Goal: Find specific page/section

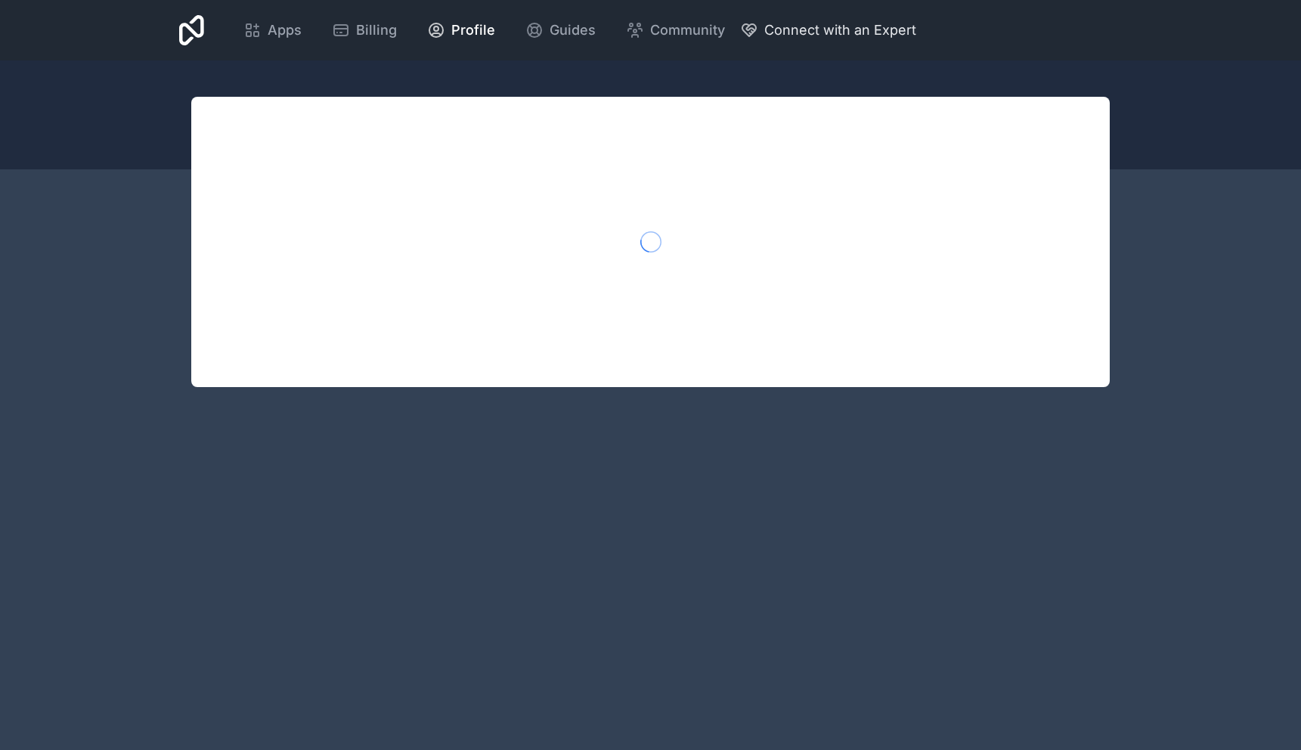
click at [851, 32] on span "Connect with an Expert" at bounding box center [840, 30] width 152 height 21
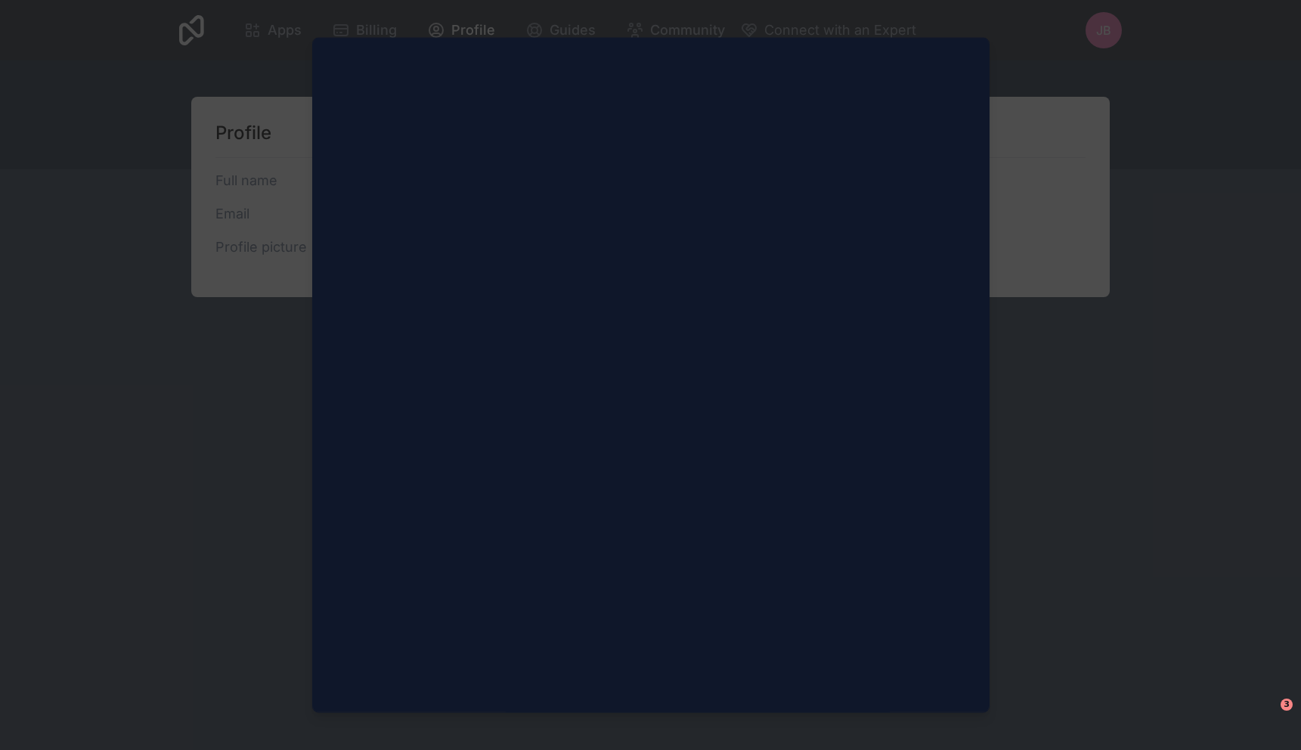
scroll to position [373, 0]
click at [1004, 320] on div at bounding box center [650, 375] width 1301 height 750
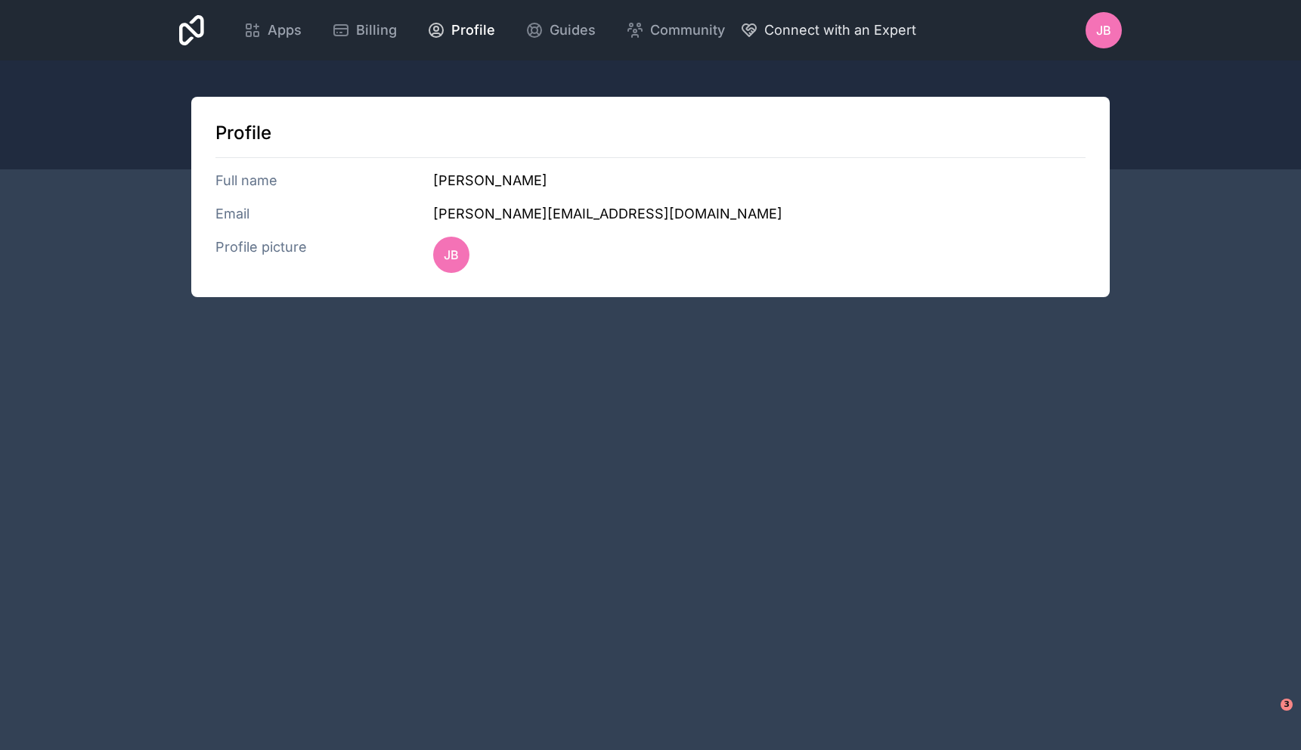
click at [856, 32] on span "Connect with an Expert" at bounding box center [840, 30] width 152 height 21
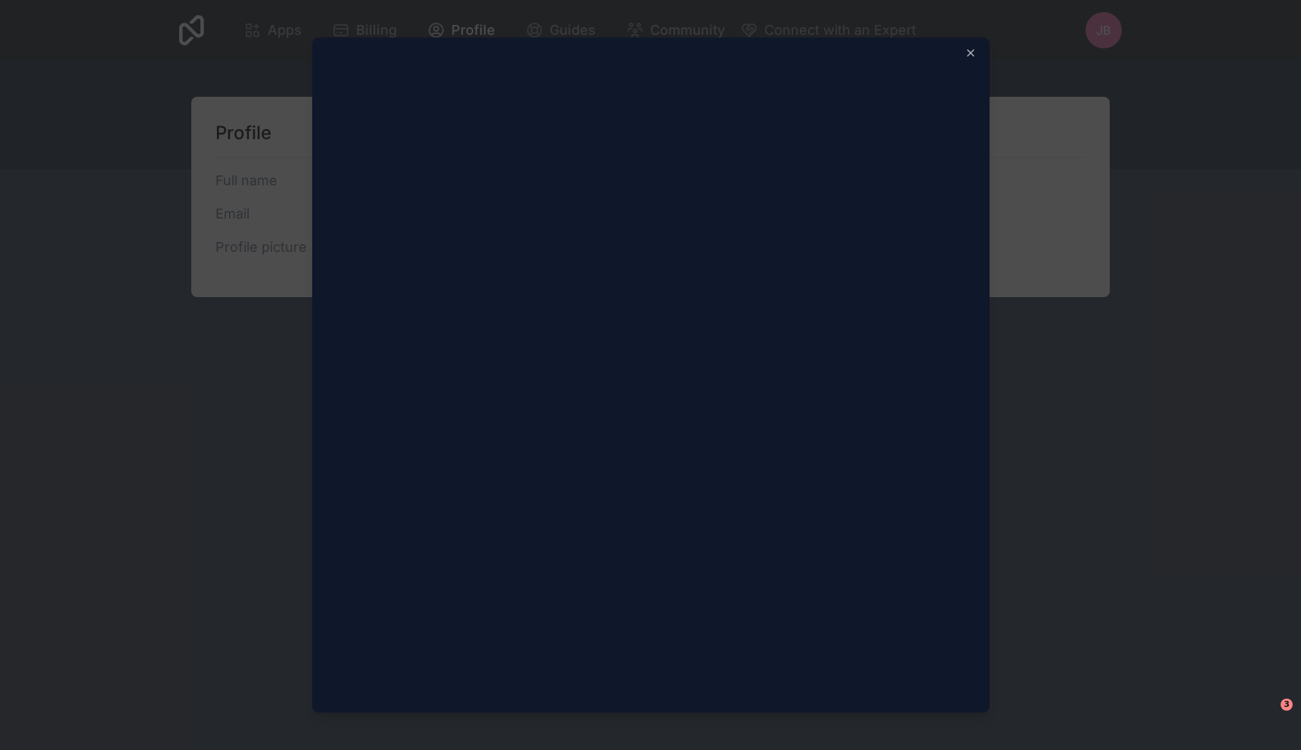
scroll to position [0, 0]
click at [967, 57] on icon "button" at bounding box center [970, 57] width 6 height 6
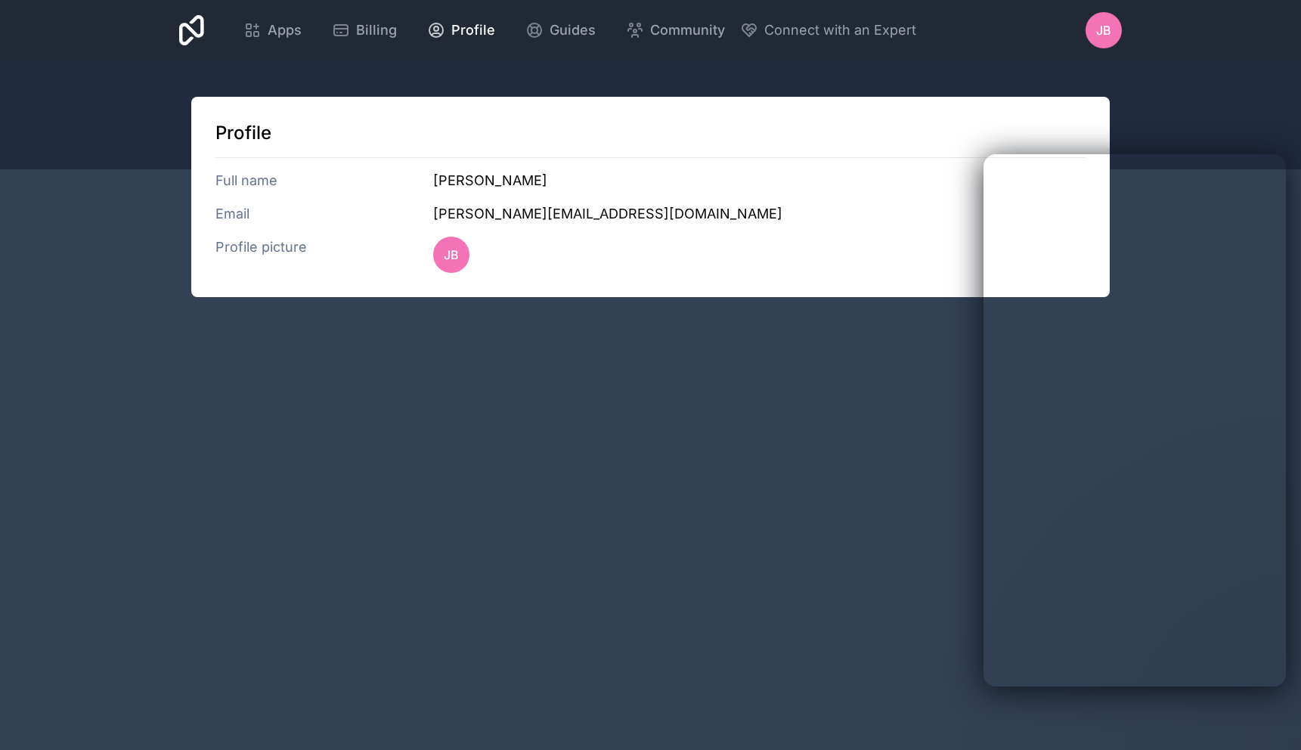
click at [787, 357] on div "Apps Billing Profile Guides Community Connect with an Expert JB Billing Profile…" at bounding box center [650, 375] width 1301 height 750
click at [741, 75] on div at bounding box center [650, 114] width 1301 height 109
